Goal: Complete application form

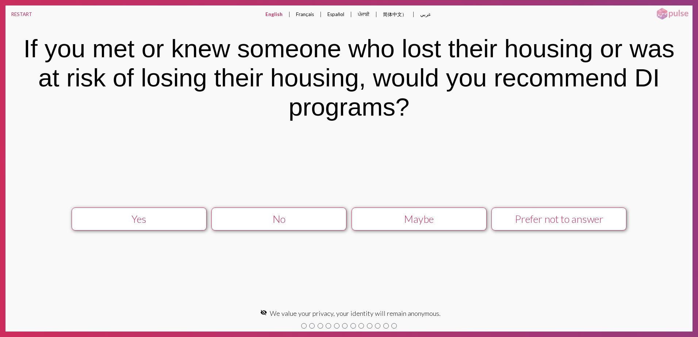
click at [412, 221] on div "Maybe" at bounding box center [418, 219] width 121 height 12
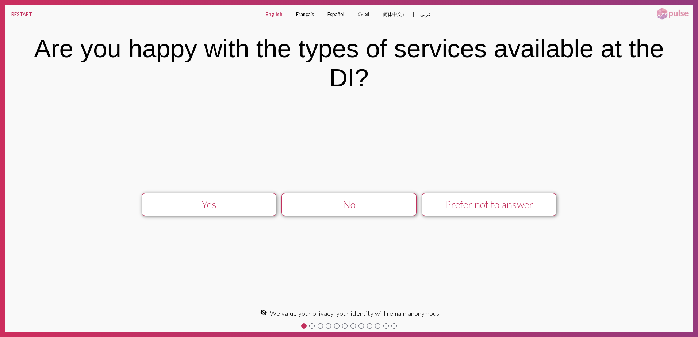
click at [388, 203] on div "No" at bounding box center [349, 205] width 121 height 12
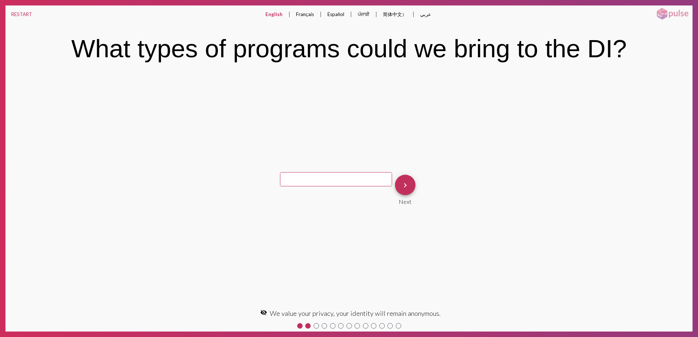
click at [405, 191] on span "keyboard_arrow_right" at bounding box center [405, 185] width 9 height 21
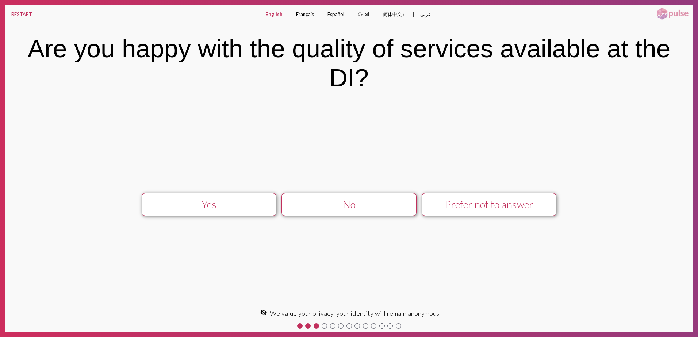
click at [370, 201] on div "No" at bounding box center [349, 205] width 121 height 12
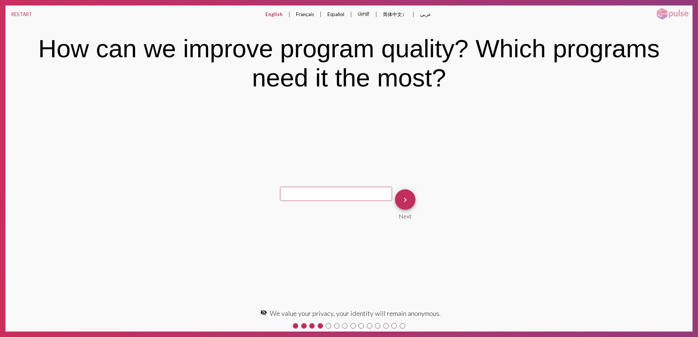
click at [407, 200] on mat-icon "keyboard_arrow_right" at bounding box center [405, 200] width 9 height 9
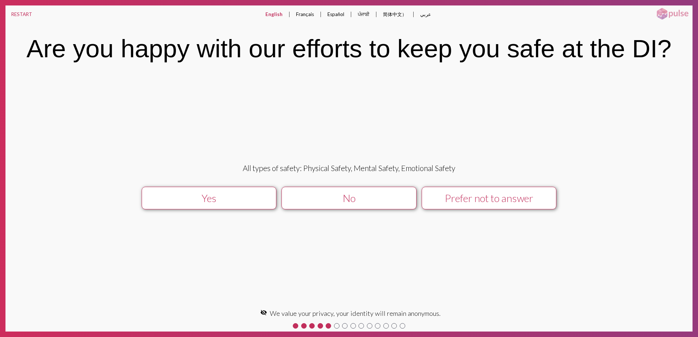
click at [368, 207] on button "No" at bounding box center [348, 198] width 135 height 23
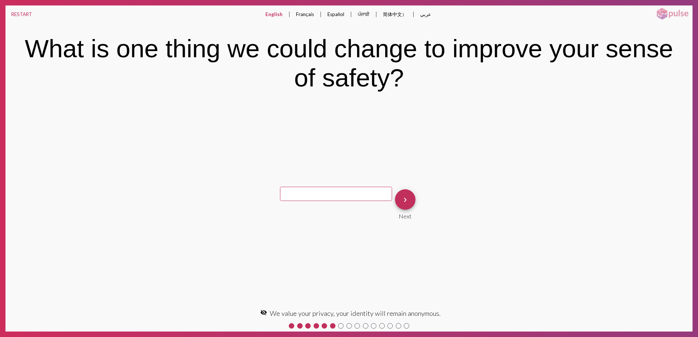
click at [406, 197] on mat-icon "keyboard_arrow_right" at bounding box center [405, 200] width 9 height 9
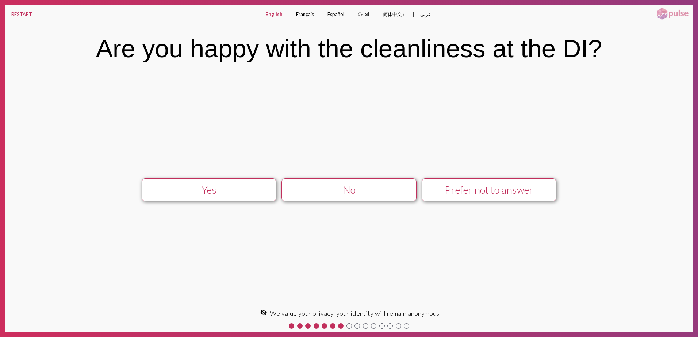
click at [379, 193] on div "No" at bounding box center [349, 190] width 121 height 12
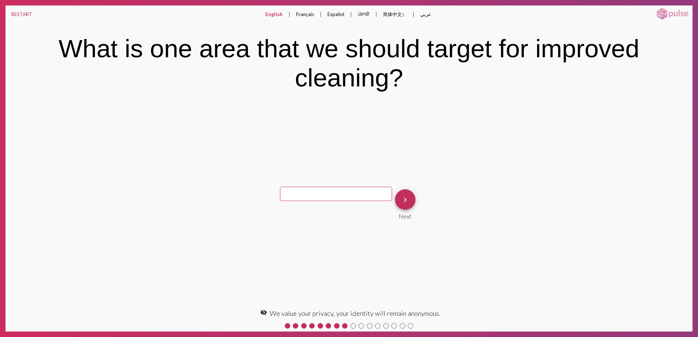
click at [406, 197] on mat-icon "keyboard_arrow_right" at bounding box center [405, 200] width 9 height 9
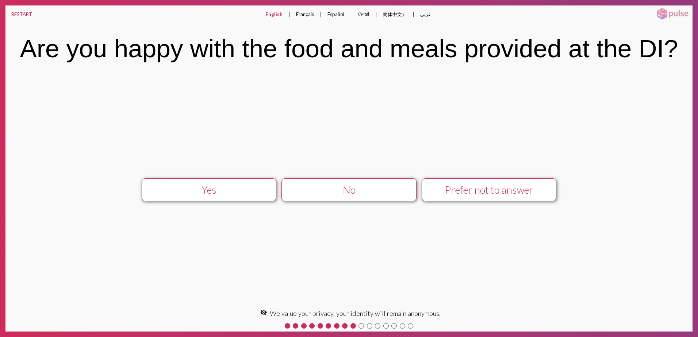
click at [402, 201] on div "Yes No Prefer not to answer" at bounding box center [349, 190] width 608 height 36
click at [400, 193] on div "No" at bounding box center [349, 190] width 121 height 12
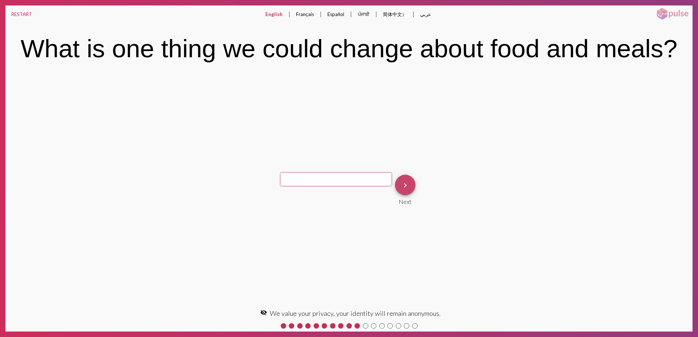
click at [407, 184] on mat-icon "keyboard_arrow_right" at bounding box center [405, 185] width 9 height 9
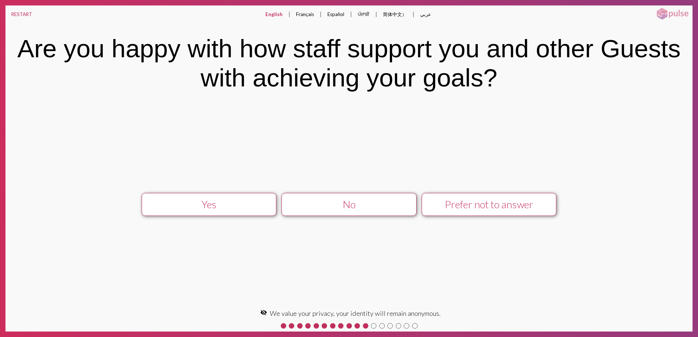
click at [380, 202] on div "No" at bounding box center [349, 205] width 121 height 12
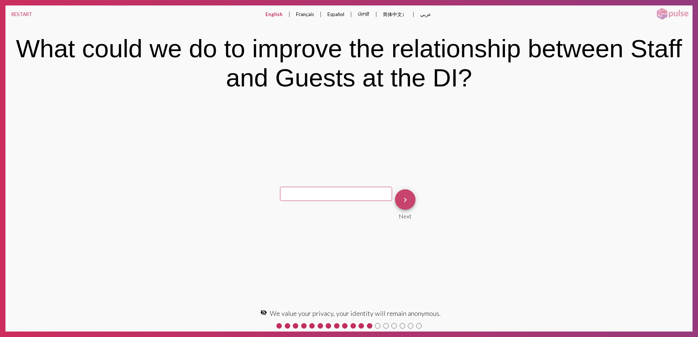
click at [406, 203] on mat-icon "keyboard_arrow_right" at bounding box center [405, 200] width 9 height 9
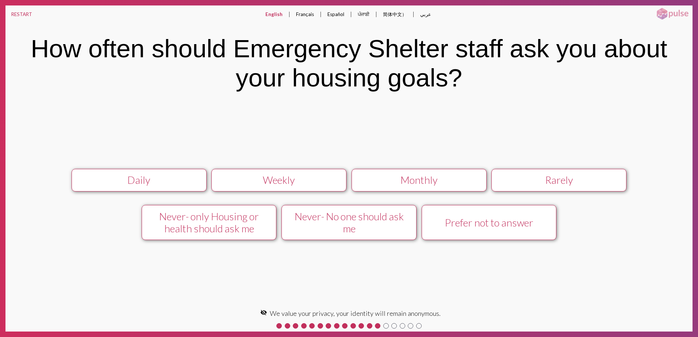
click at [174, 183] on div "Daily" at bounding box center [139, 180] width 121 height 12
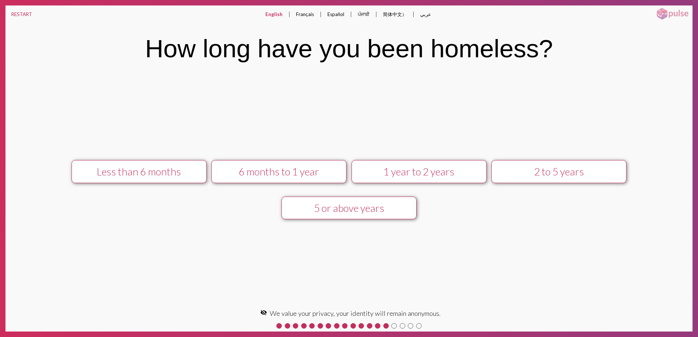
click at [178, 172] on div "Less than 6 months" at bounding box center [139, 172] width 121 height 12
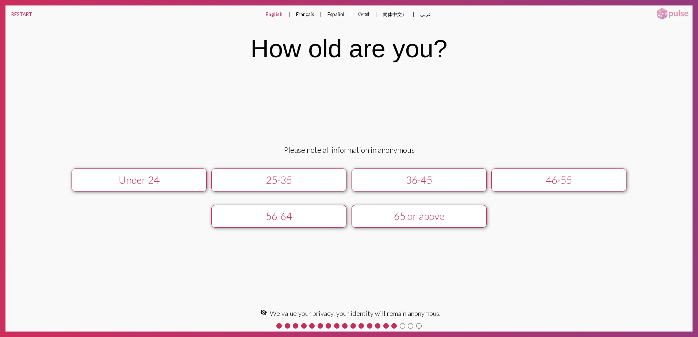
click at [178, 172] on button "Under 24" at bounding box center [139, 180] width 135 height 23
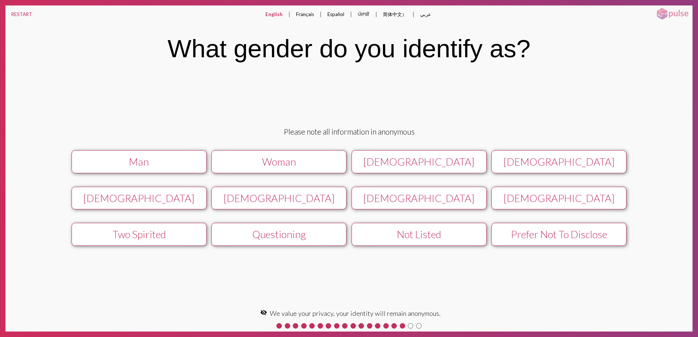
click at [179, 168] on button "Man" at bounding box center [139, 161] width 135 height 23
